Goal: Information Seeking & Learning: Learn about a topic

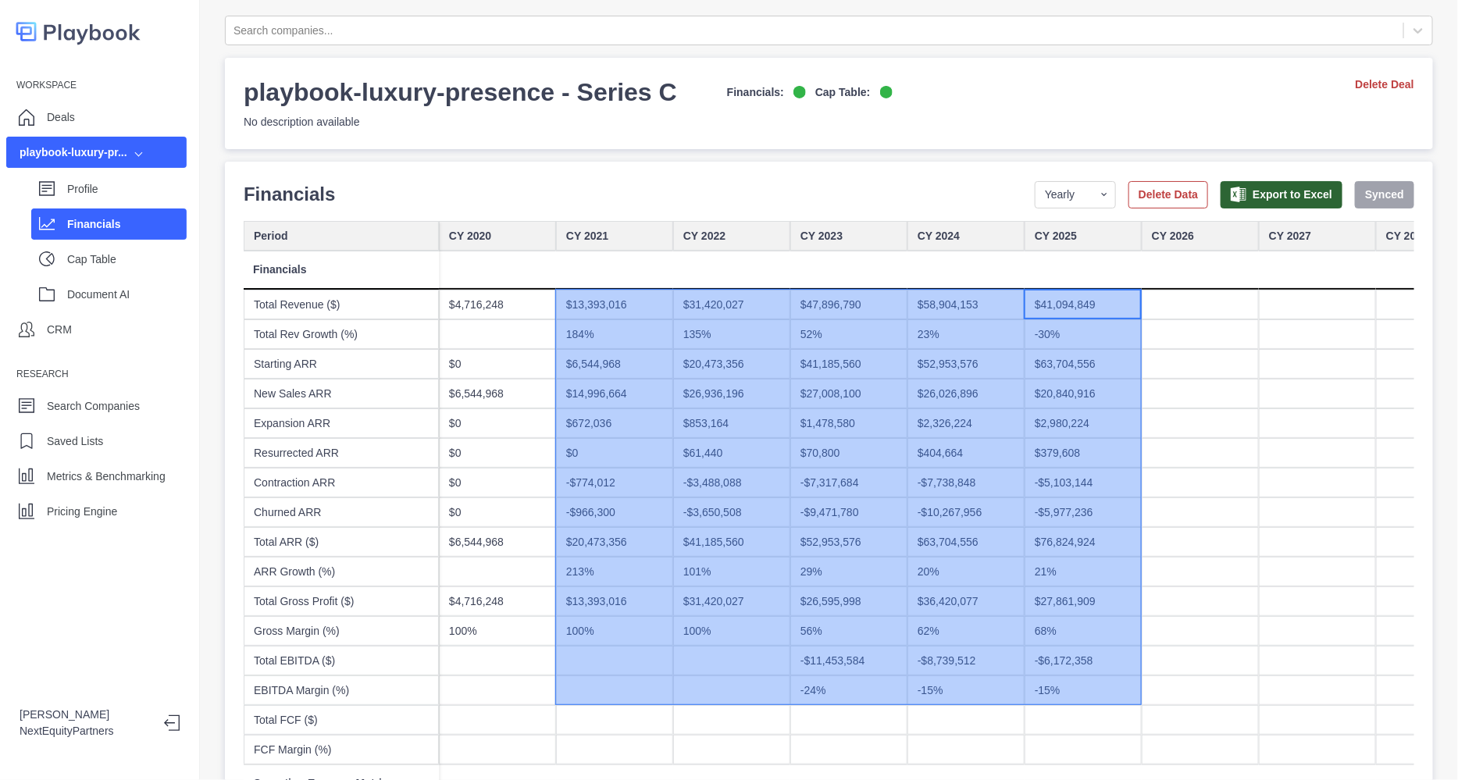
drag, startPoint x: 1068, startPoint y: 326, endPoint x: 629, endPoint y: 687, distance: 568.6
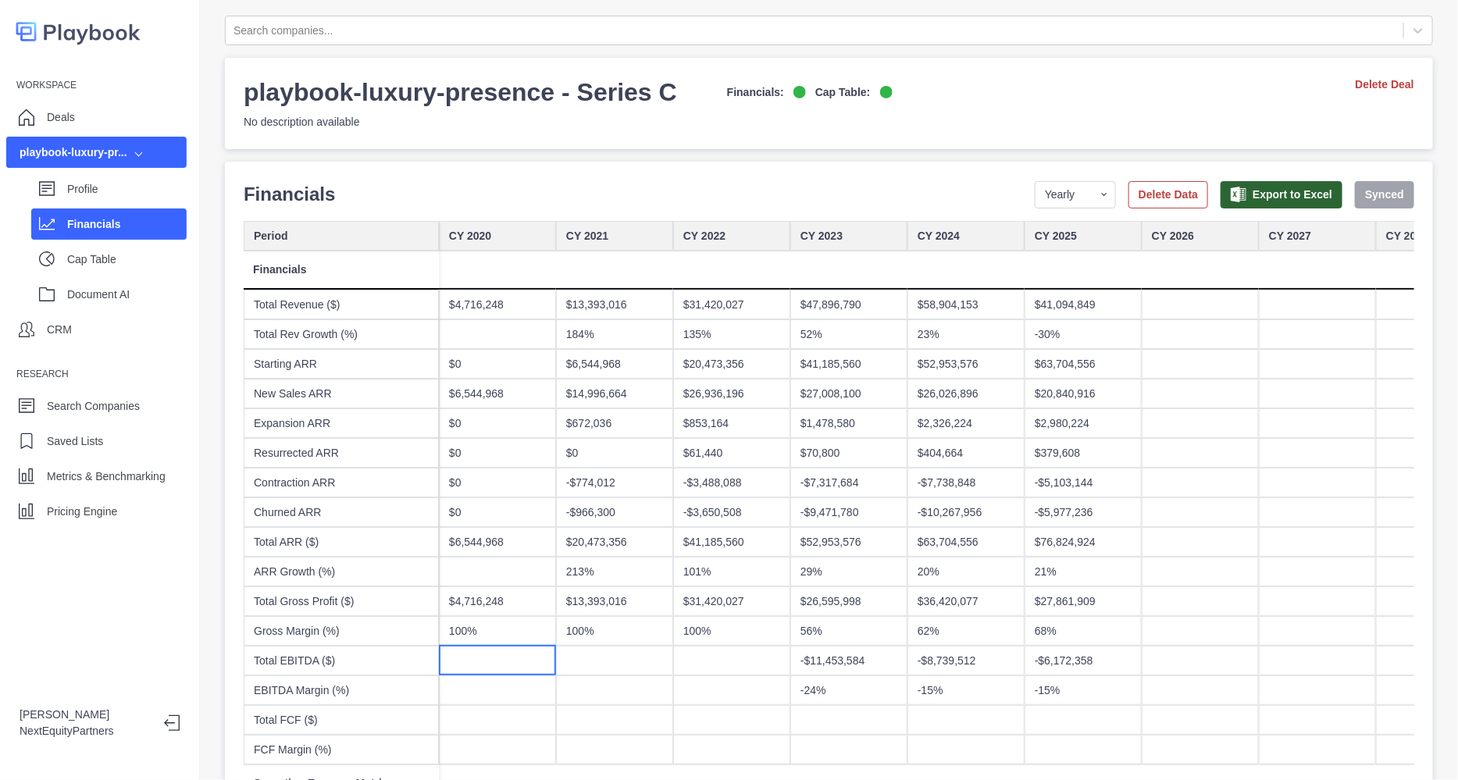
click at [549, 653] on div at bounding box center [497, 661] width 117 height 30
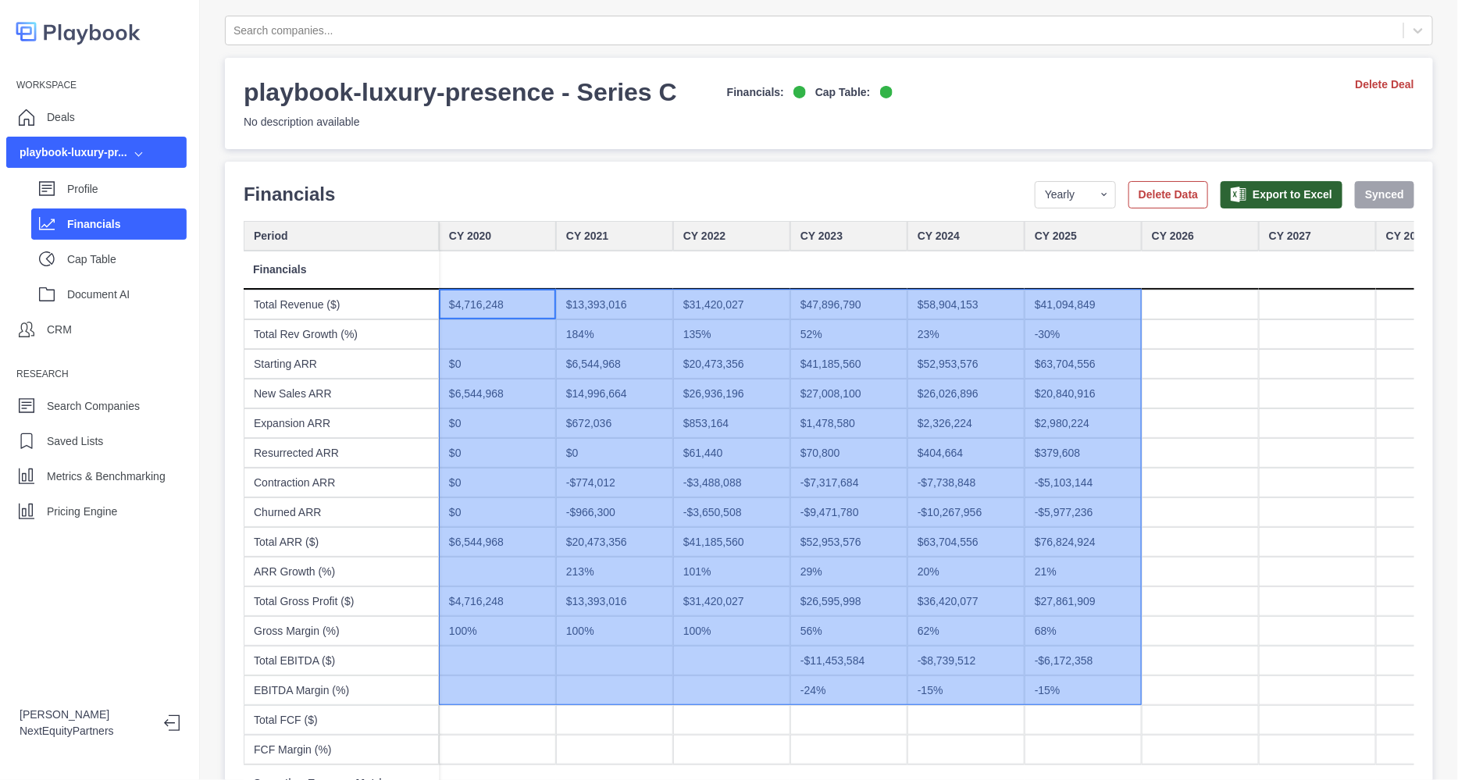
drag, startPoint x: 482, startPoint y: 299, endPoint x: 1056, endPoint y: 688, distance: 693.3
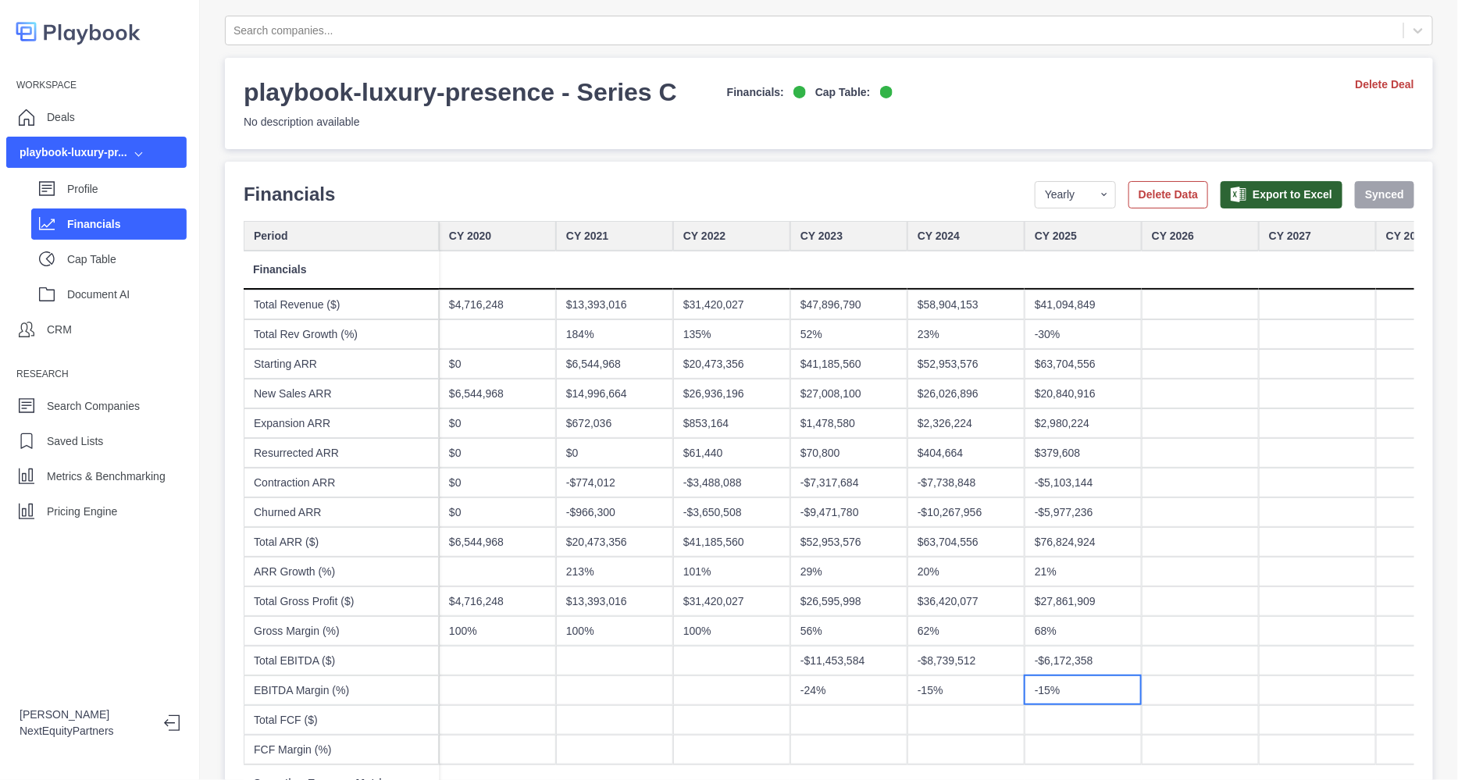
click at [1056, 688] on div "-15%" at bounding box center [1083, 691] width 117 height 30
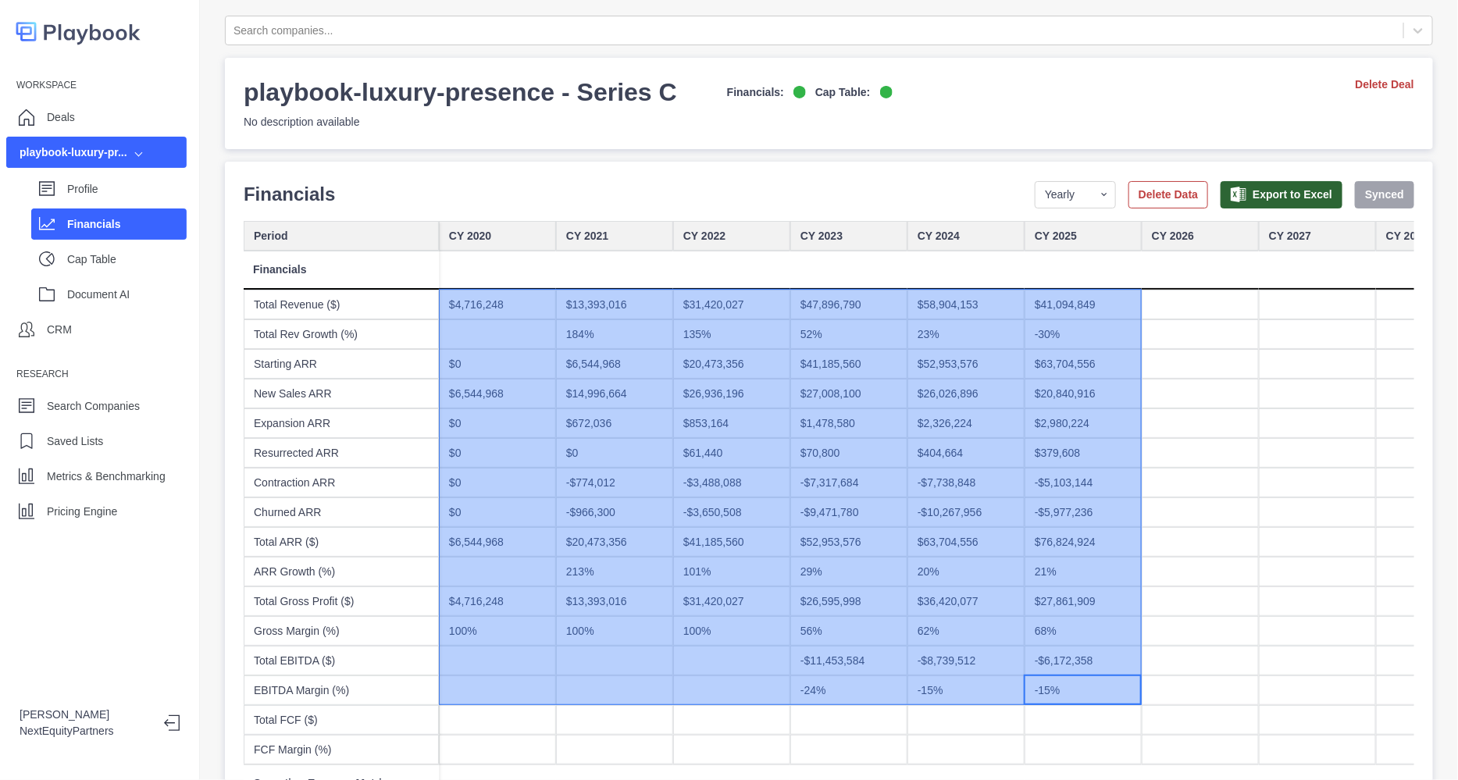
drag, startPoint x: 1056, startPoint y: 688, endPoint x: 479, endPoint y: 294, distance: 698.5
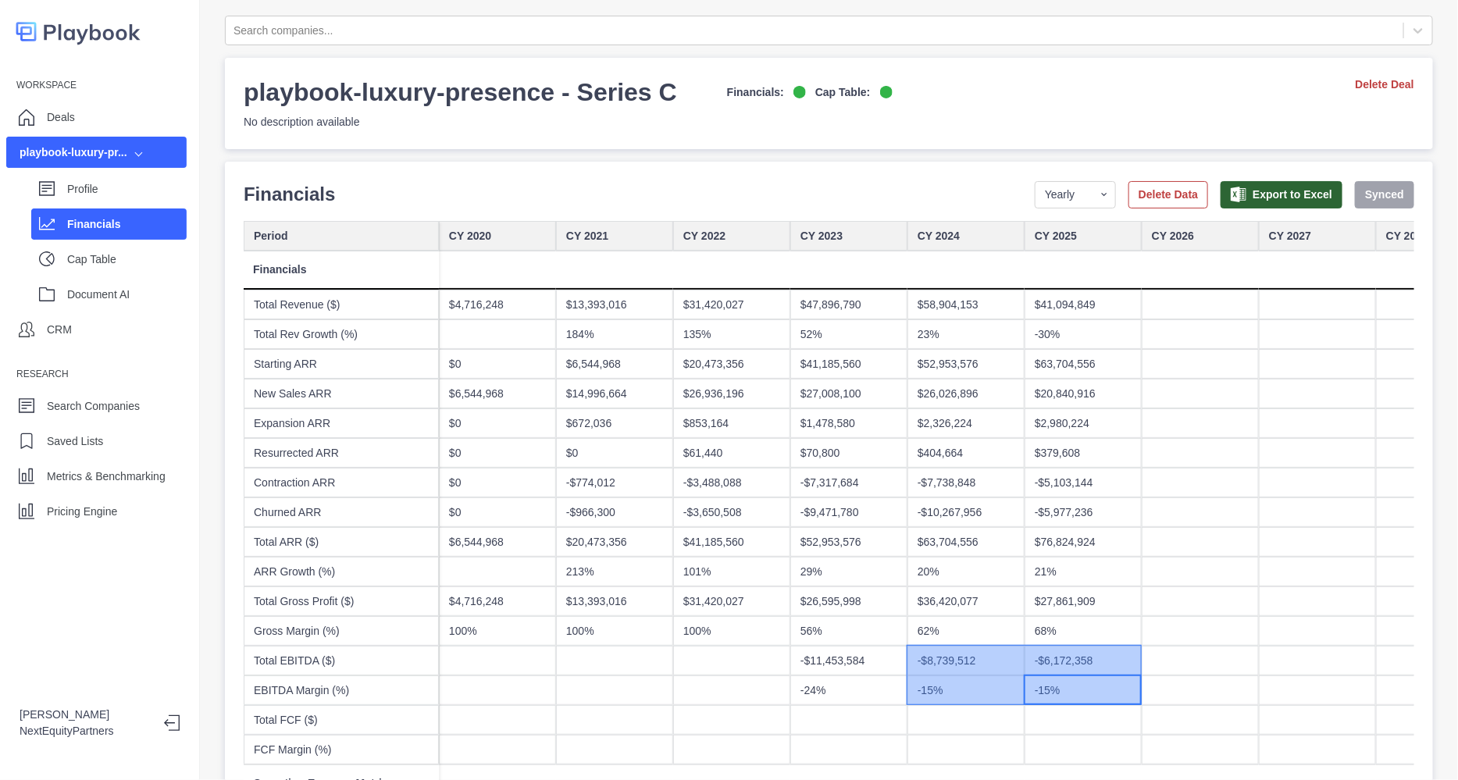
drag, startPoint x: 414, startPoint y: 298, endPoint x: 996, endPoint y: 647, distance: 679.1
click at [1044, 654] on div "-$6,172,358" at bounding box center [1083, 661] width 117 height 30
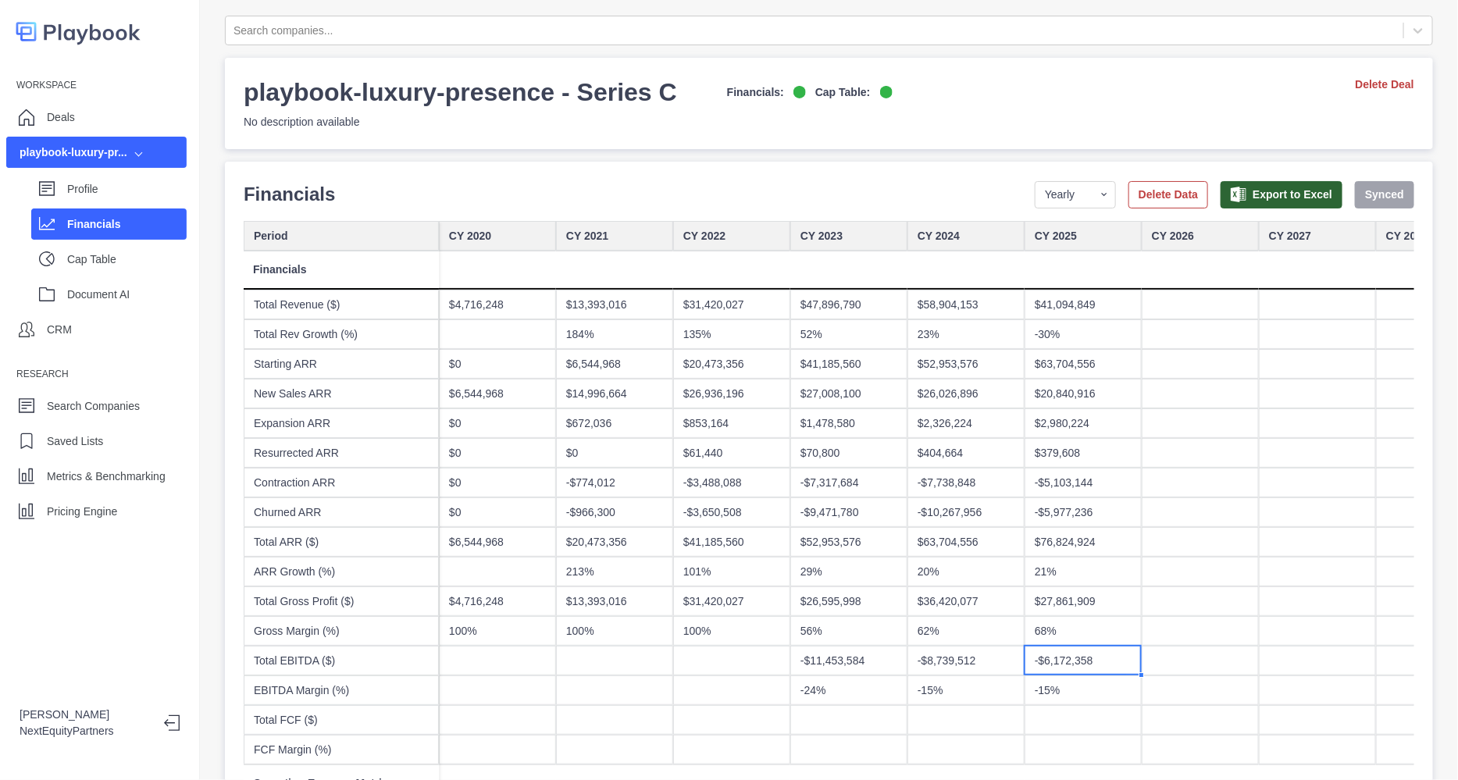
click at [577, 474] on div "-$774,012" at bounding box center [614, 483] width 117 height 30
click at [730, 482] on div "-$3,488,088" at bounding box center [731, 483] width 117 height 30
click at [836, 490] on div "-$7,317,684" at bounding box center [848, 483] width 117 height 30
drag, startPoint x: 929, startPoint y: 491, endPoint x: 938, endPoint y: 491, distance: 8.6
click at [929, 491] on div "-$7,738,848" at bounding box center [965, 483] width 117 height 30
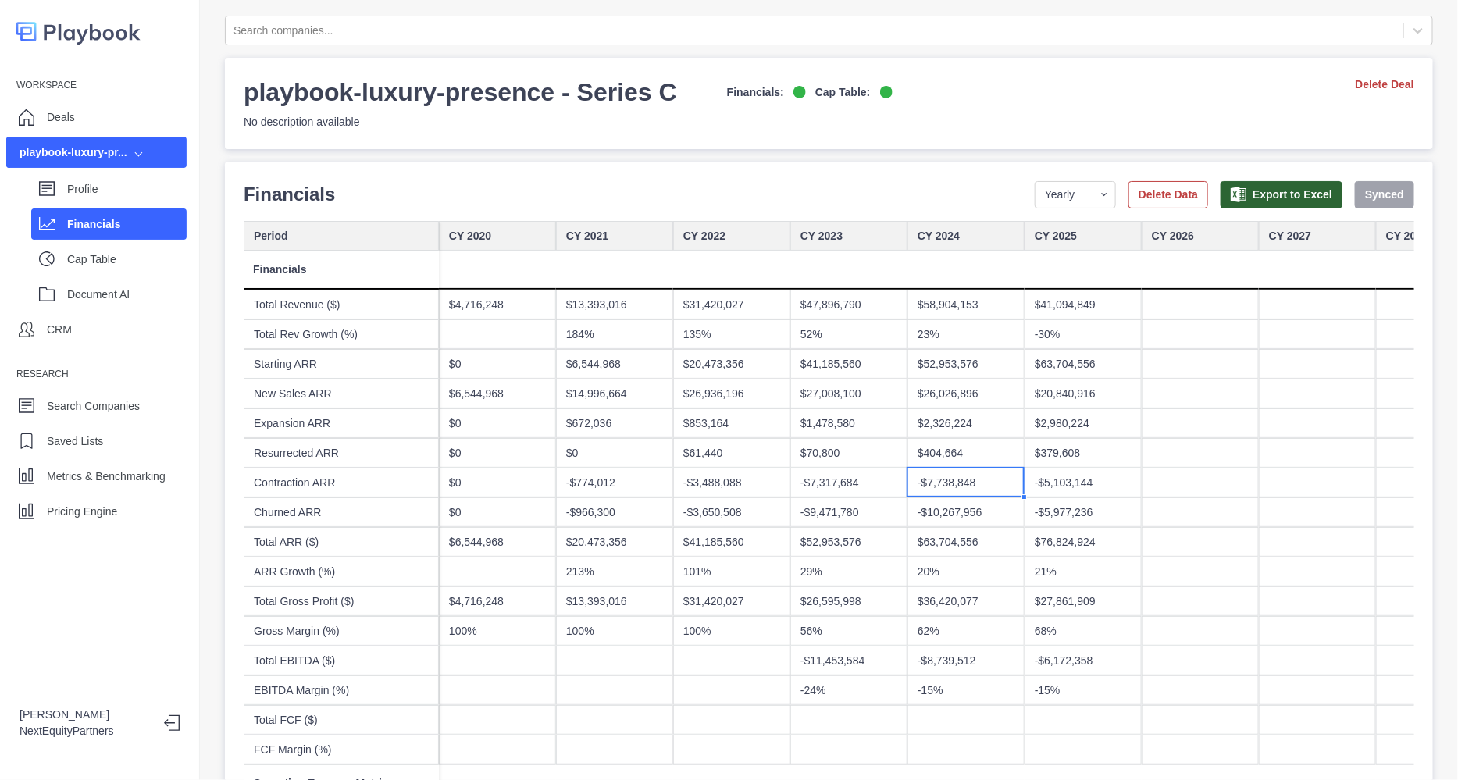
click at [1007, 489] on div "-$7,738,848" at bounding box center [965, 483] width 117 height 30
click at [1047, 486] on div "-$5,103,144" at bounding box center [1083, 483] width 117 height 30
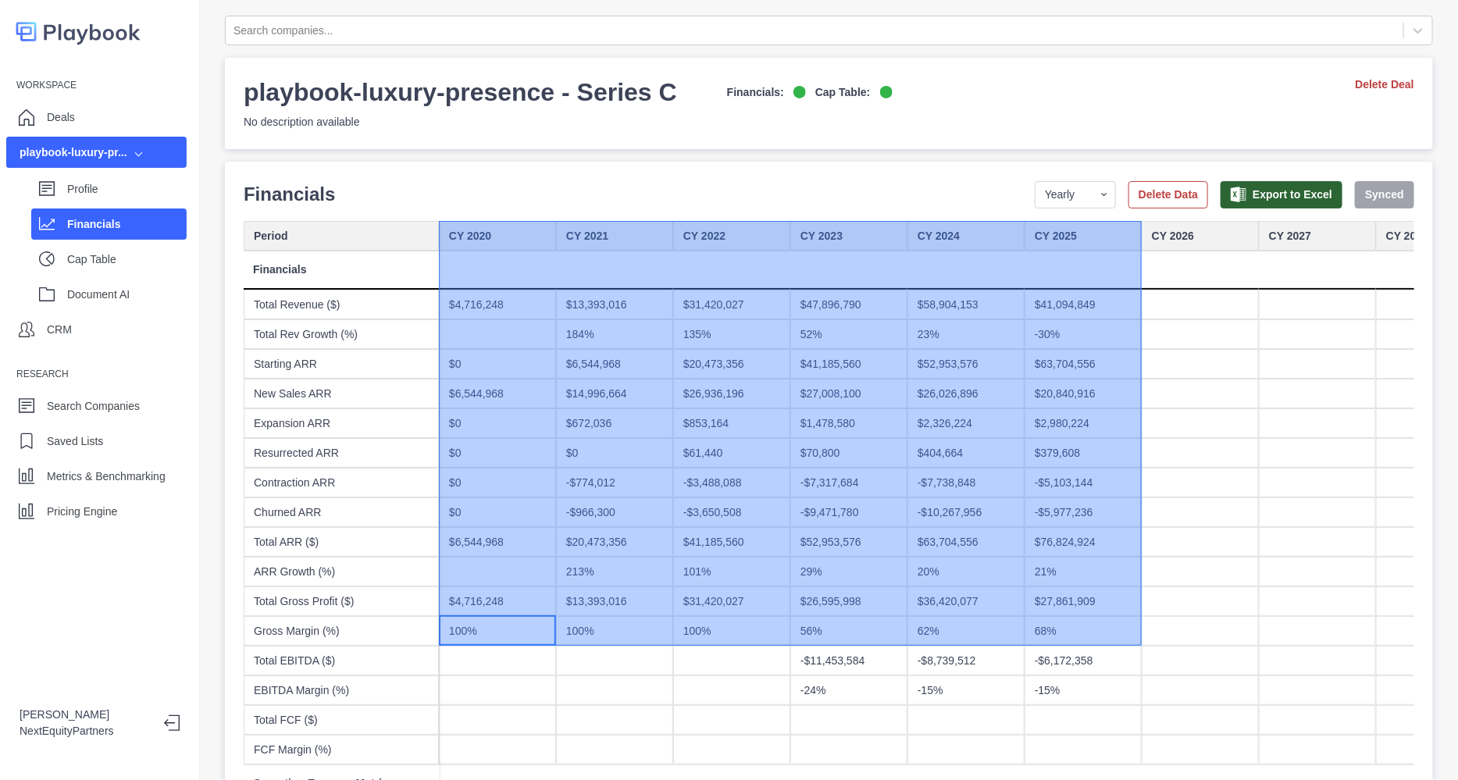
drag, startPoint x: 492, startPoint y: 613, endPoint x: 1094, endPoint y: 227, distance: 715.1
click at [1093, 227] on div "CY 2025" at bounding box center [1083, 236] width 117 height 30
click at [989, 319] on div "23%" at bounding box center [965, 334] width 117 height 30
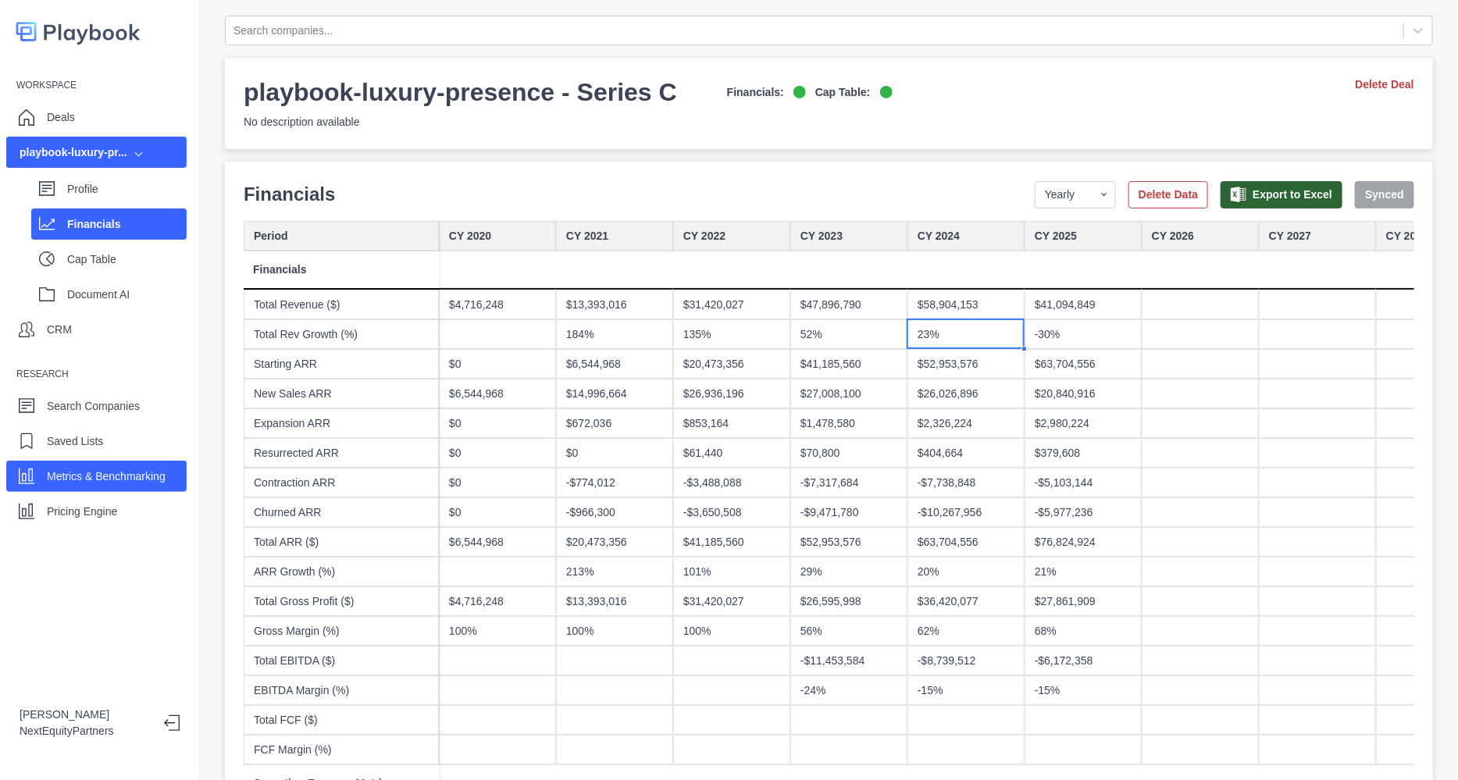
click at [109, 486] on div "Metrics & Benchmarking" at bounding box center [106, 476] width 119 height 23
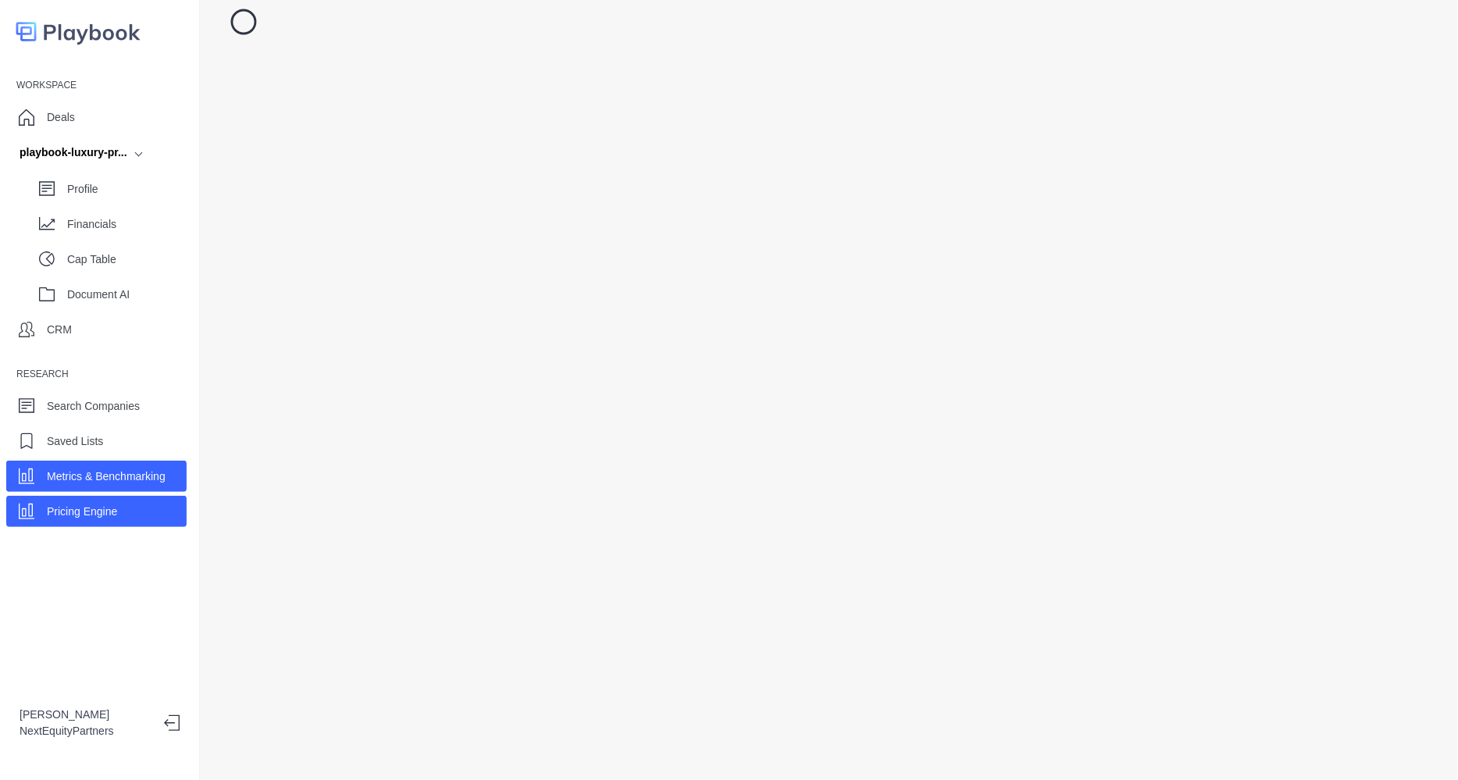
click at [65, 515] on p "Pricing Engine" at bounding box center [82, 512] width 70 height 16
click at [96, 576] on div "Workspace Deals playbook-luxury-pr... Profile Financials Cap Table Document AI …" at bounding box center [100, 390] width 200 height 780
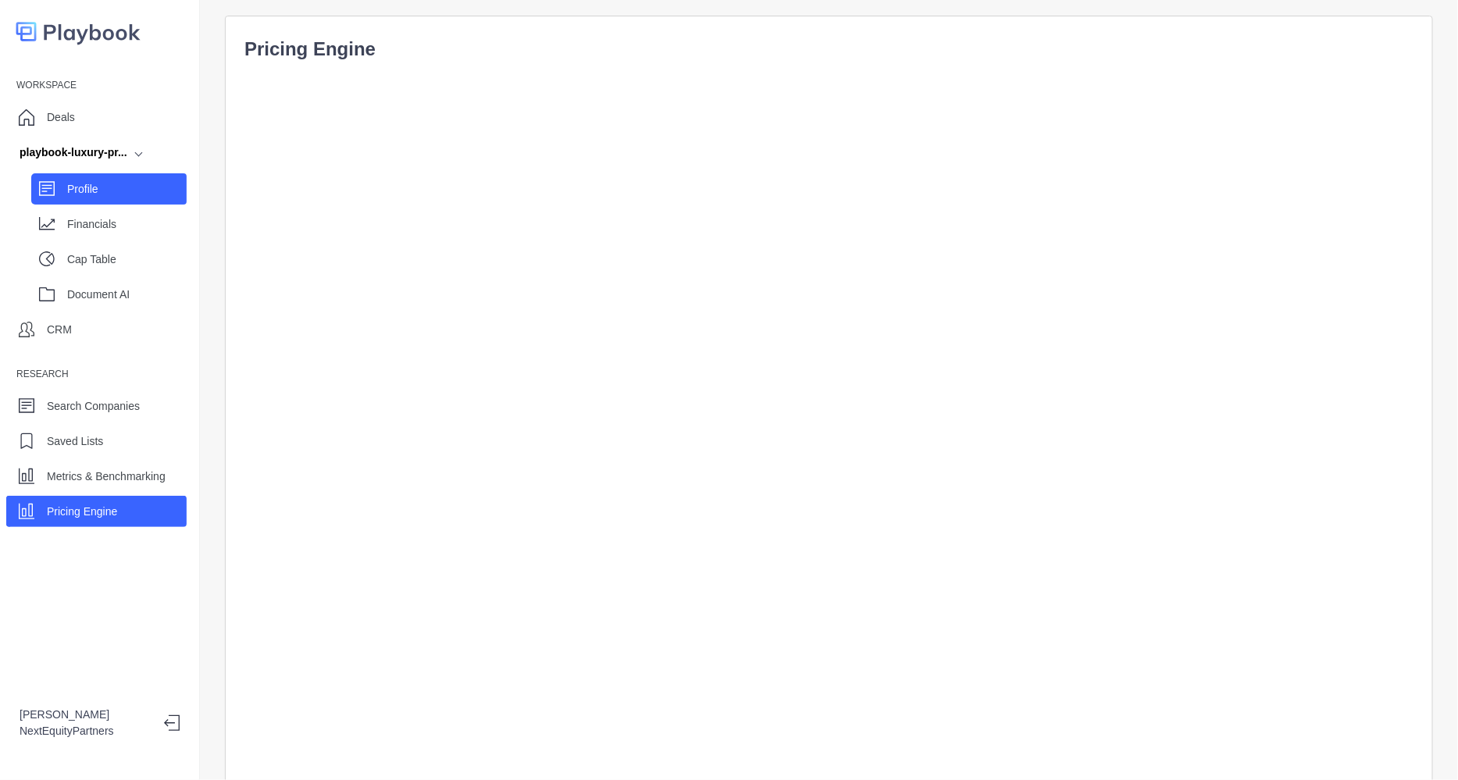
click at [48, 188] on icon at bounding box center [47, 188] width 10 height 1
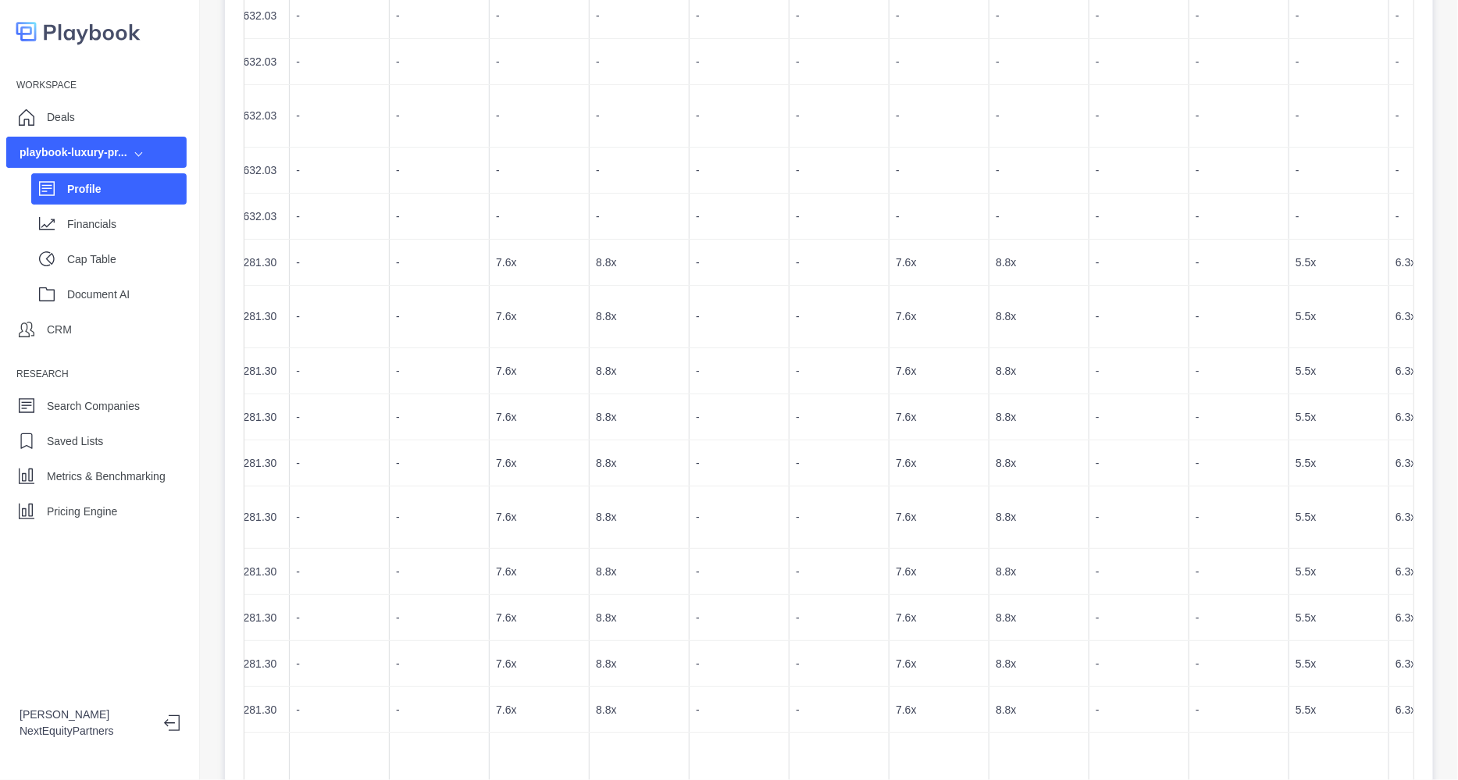
scroll to position [0, 0]
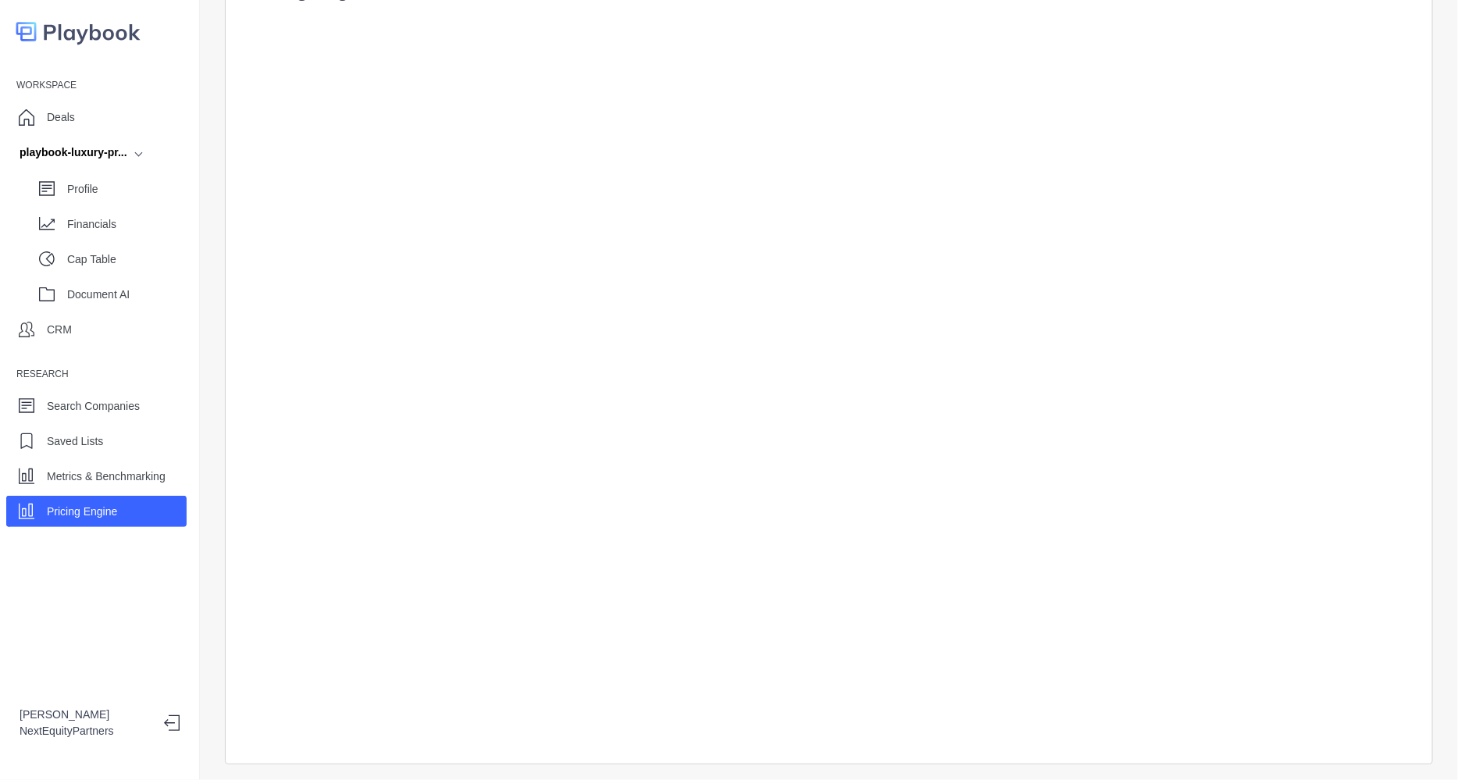
scroll to position [102, 0]
